Goal: Task Accomplishment & Management: Complete application form

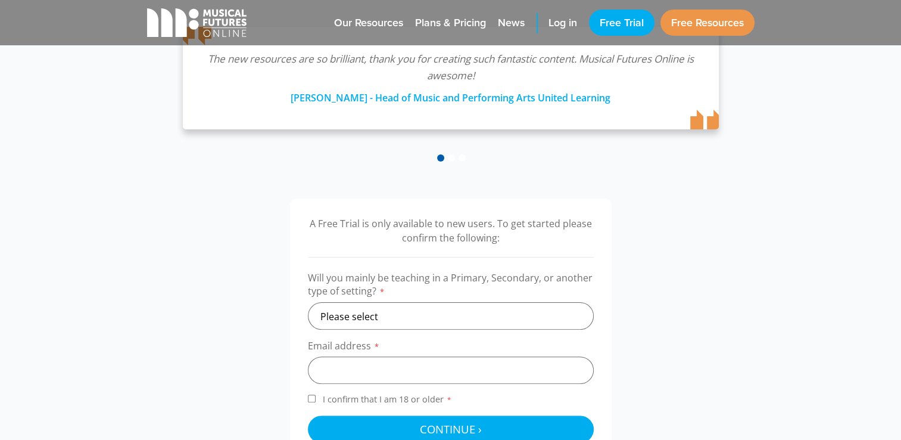
scroll to position [298, 0]
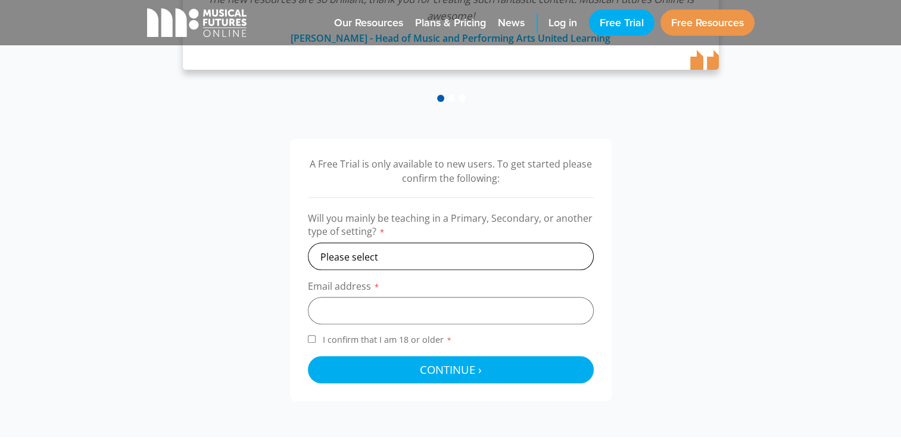
click at [513, 254] on select "Please select Primary Secondary Other" at bounding box center [451, 256] width 286 height 27
select select "primary"
click at [308, 243] on select "Please select Primary Secondary Other" at bounding box center [451, 256] width 286 height 27
click at [366, 309] on input "email" at bounding box center [451, 310] width 286 height 27
type input "[PERSON_NAME][EMAIL_ADDRESS][DOMAIN_NAME]"
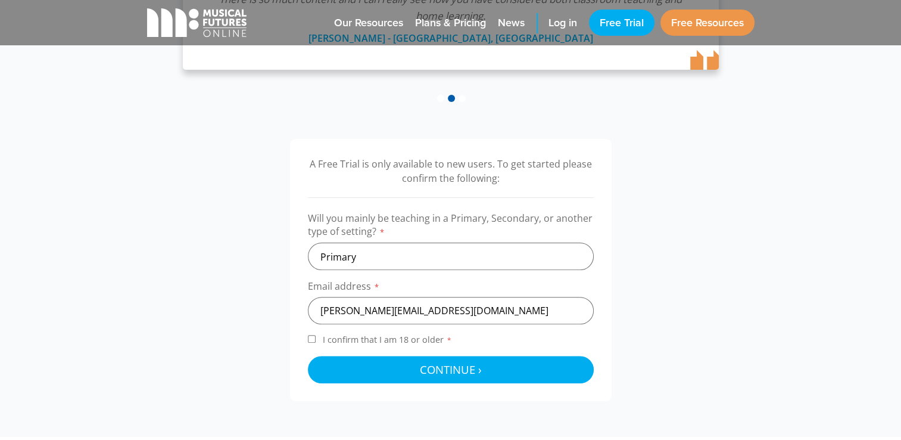
click at [310, 336] on input "I confirm that I am 18 or older *" at bounding box center [312, 339] width 8 height 8
checkbox input "true"
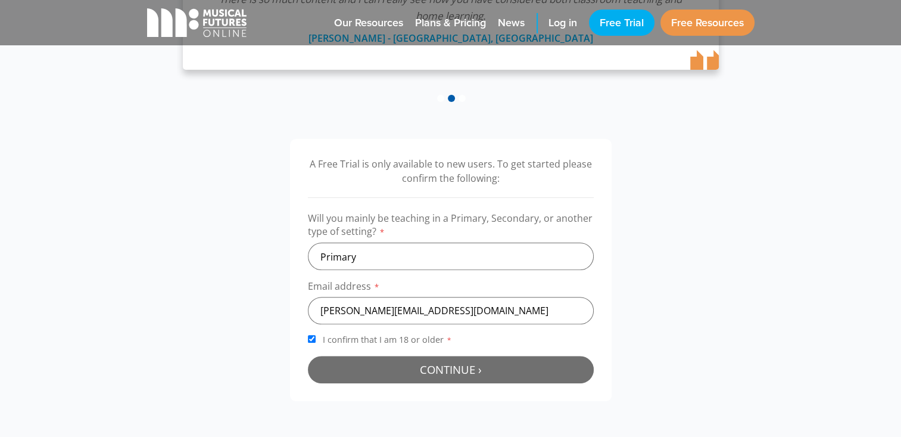
click at [359, 371] on button "Continue › Checking your details..." at bounding box center [451, 369] width 286 height 27
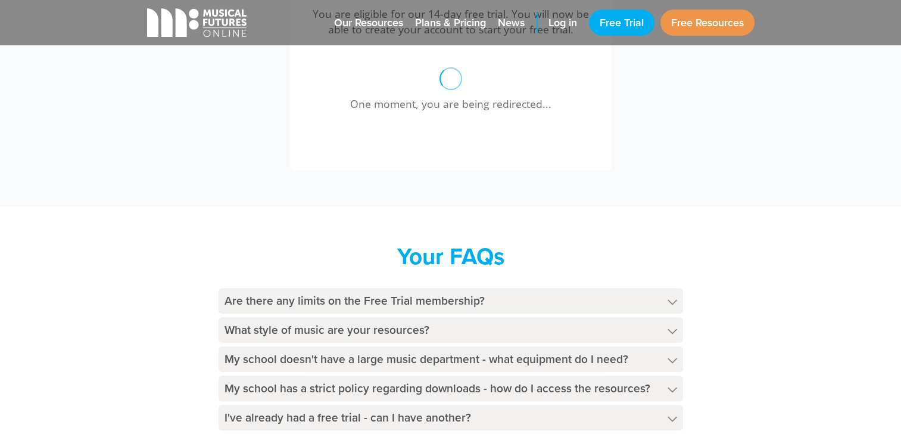
scroll to position [508, 0]
